Goal: Information Seeking & Learning: Learn about a topic

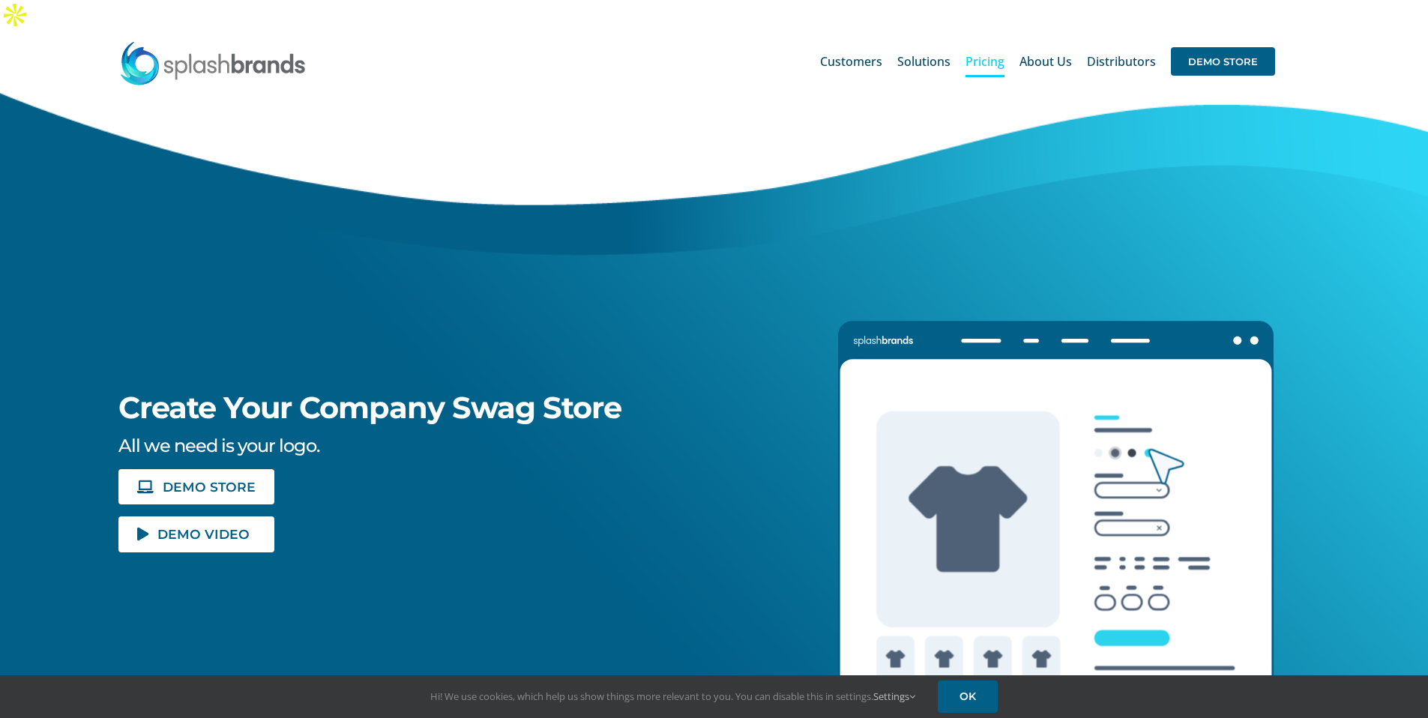
click at [980, 55] on span "Pricing" at bounding box center [984, 61] width 39 height 12
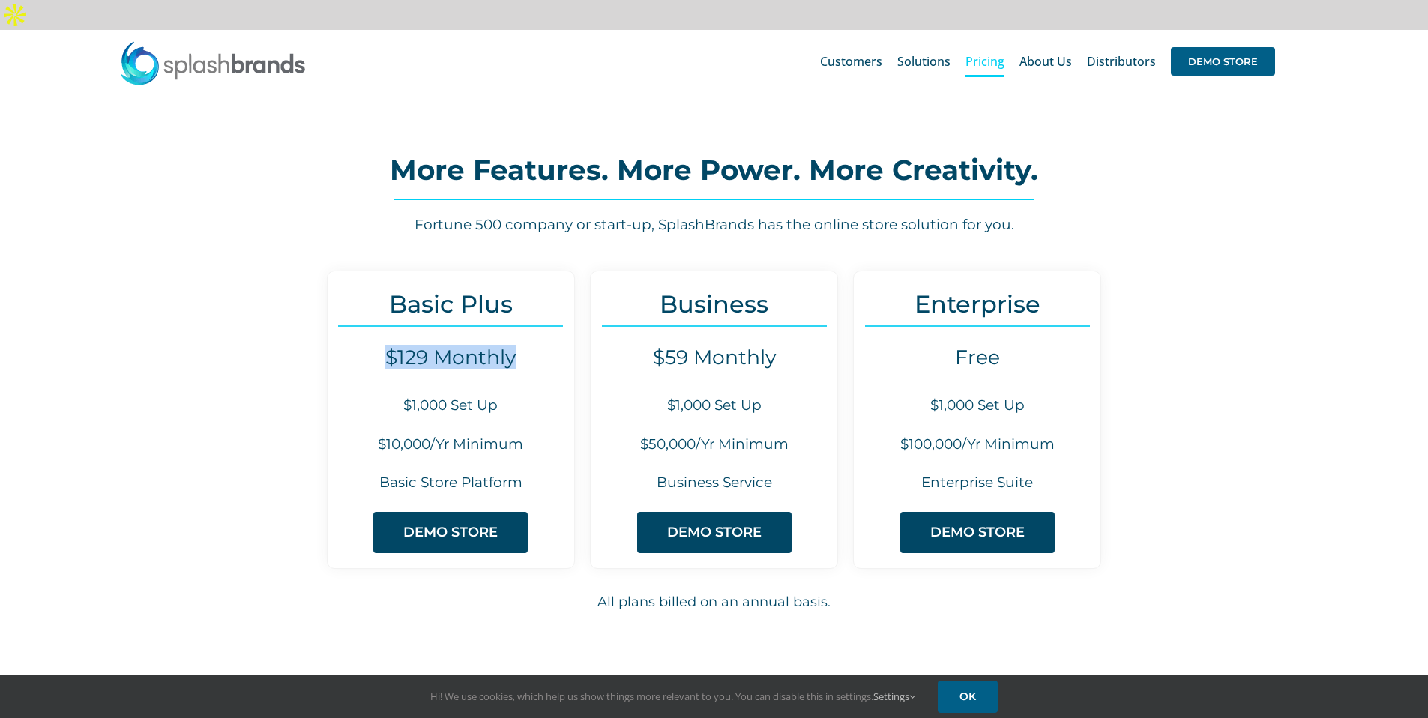
drag, startPoint x: 388, startPoint y: 327, endPoint x: 531, endPoint y: 335, distance: 143.4
click at [530, 346] on h4 "$129 Monthly" at bounding box center [451, 358] width 247 height 24
click at [544, 340] on div "Basic Plus $129 Monthly $1,000 Set Up $10,000/Yr Minimum Basic Store Platform D…" at bounding box center [451, 420] width 248 height 298
drag, startPoint x: 522, startPoint y: 333, endPoint x: 374, endPoint y: 331, distance: 147.7
click at [374, 346] on h4 "$129 Monthly" at bounding box center [451, 358] width 247 height 24
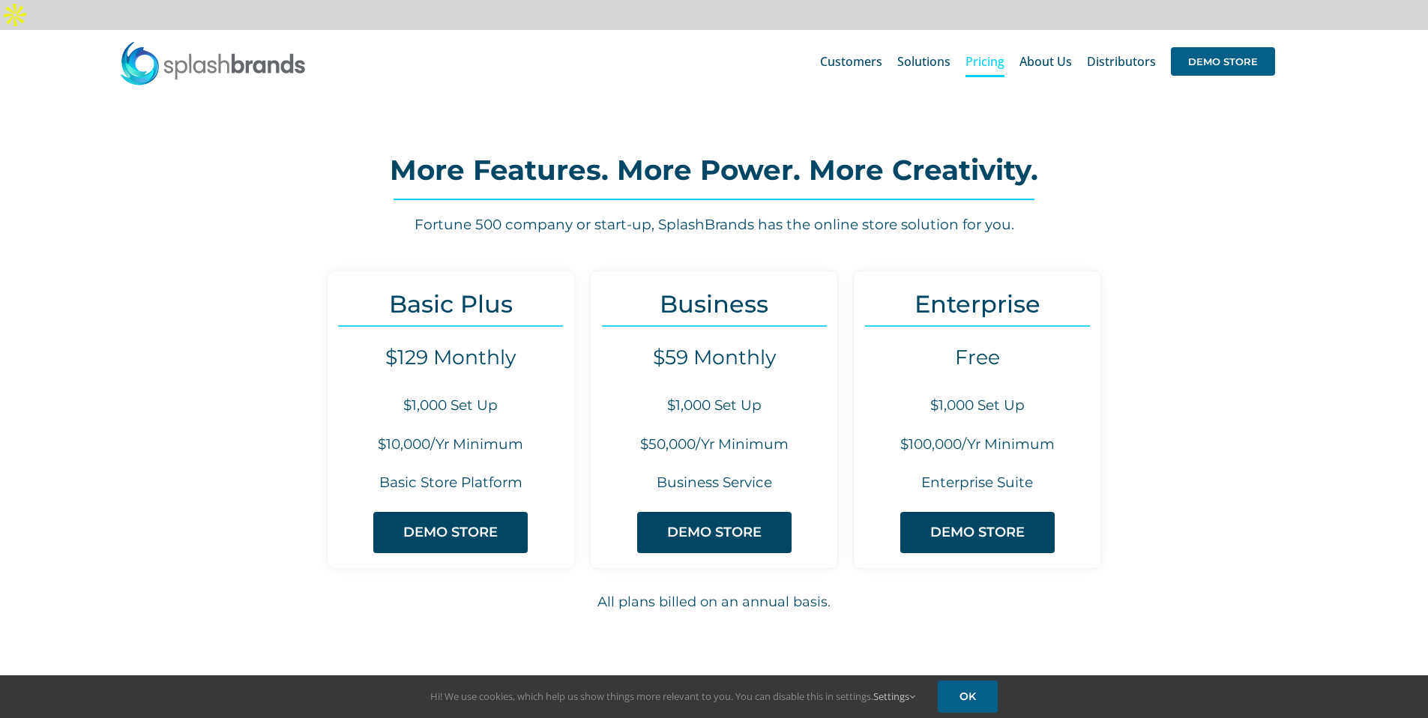
click at [375, 346] on h4 "$129 Monthly" at bounding box center [451, 358] width 247 height 24
drag, startPoint x: 385, startPoint y: 328, endPoint x: 540, endPoint y: 337, distance: 155.4
click at [537, 346] on h4 "$129 Monthly" at bounding box center [451, 358] width 247 height 24
click at [541, 346] on h4 "$129 Monthly" at bounding box center [451, 358] width 247 height 24
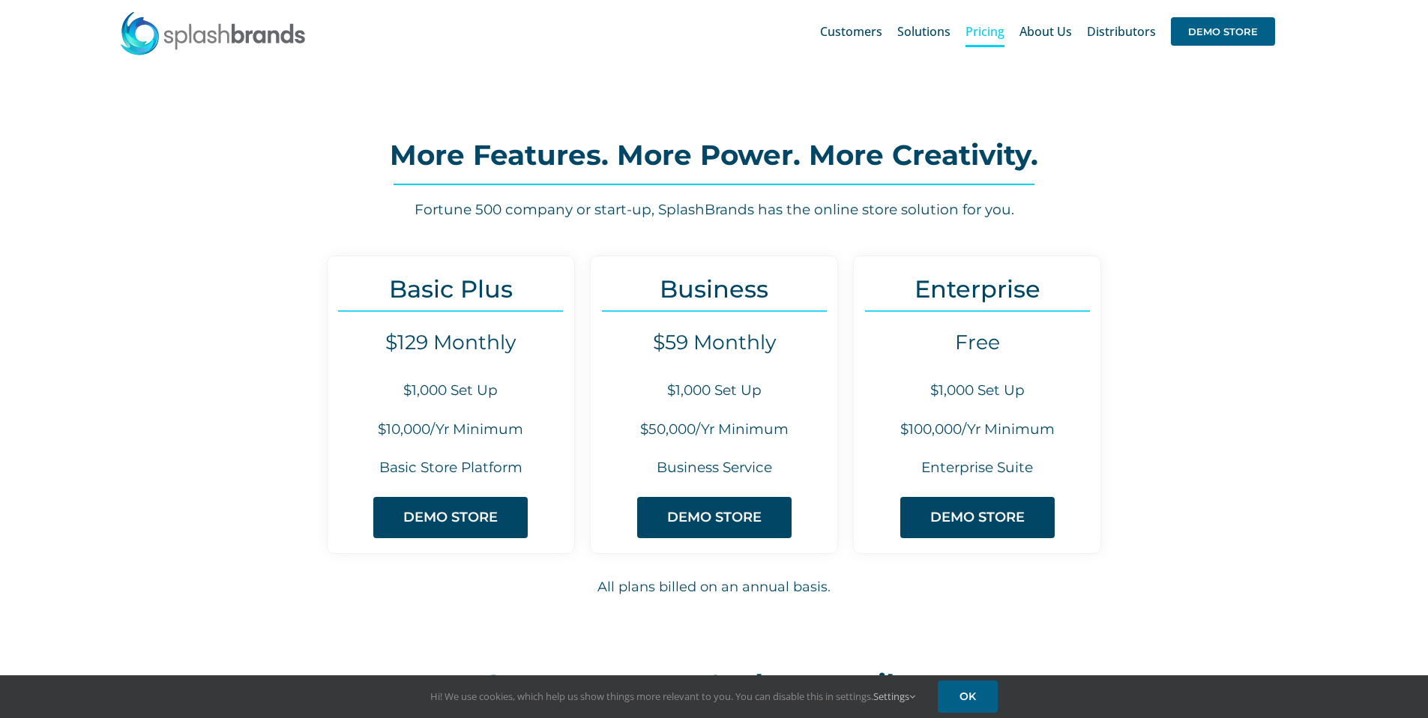
scroll to position [25, 0]
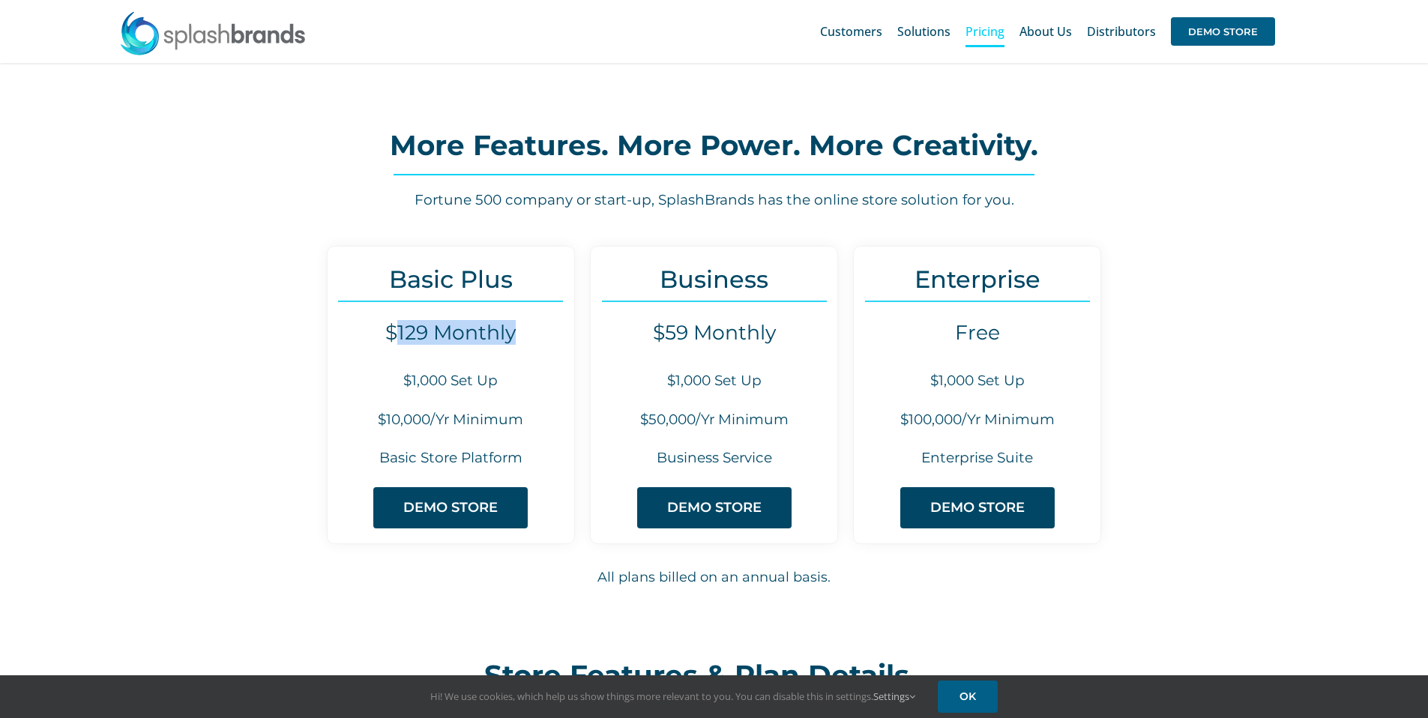
drag, startPoint x: 398, startPoint y: 305, endPoint x: 554, endPoint y: 305, distance: 155.9
click at [554, 321] on h4 "$129 Monthly" at bounding box center [451, 333] width 247 height 24
